Goal: Go to known website: Access a specific website the user already knows

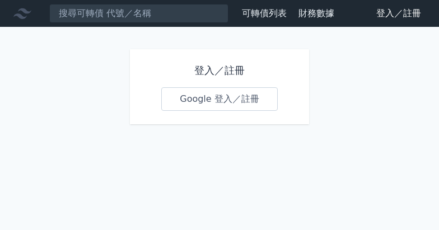
click at [223, 100] on link "Google 登入／註冊" at bounding box center [219, 99] width 116 height 24
